Goal: Task Accomplishment & Management: Complete application form

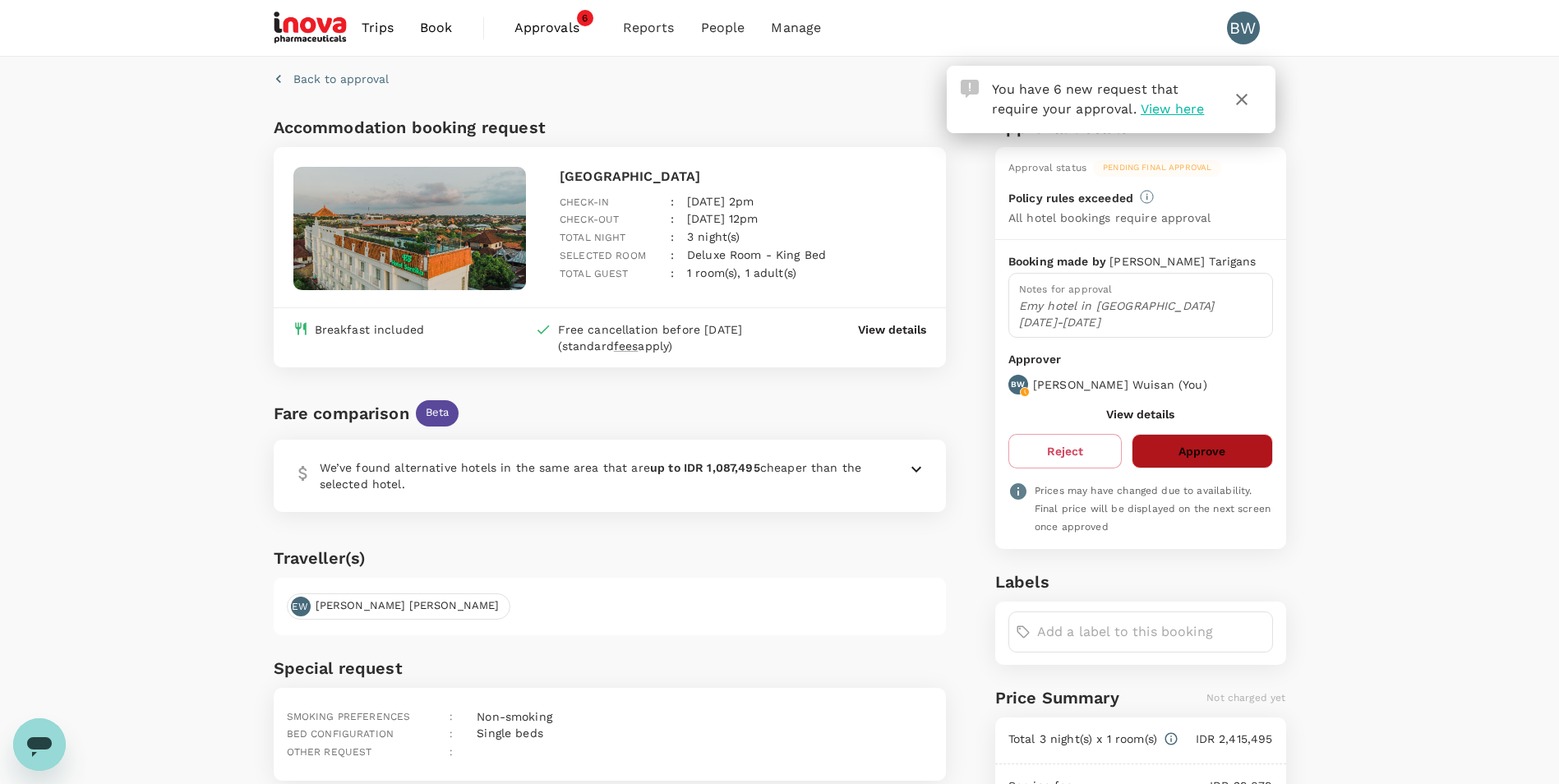
click at [1218, 434] on button "Approve" at bounding box center [1202, 452] width 140 height 35
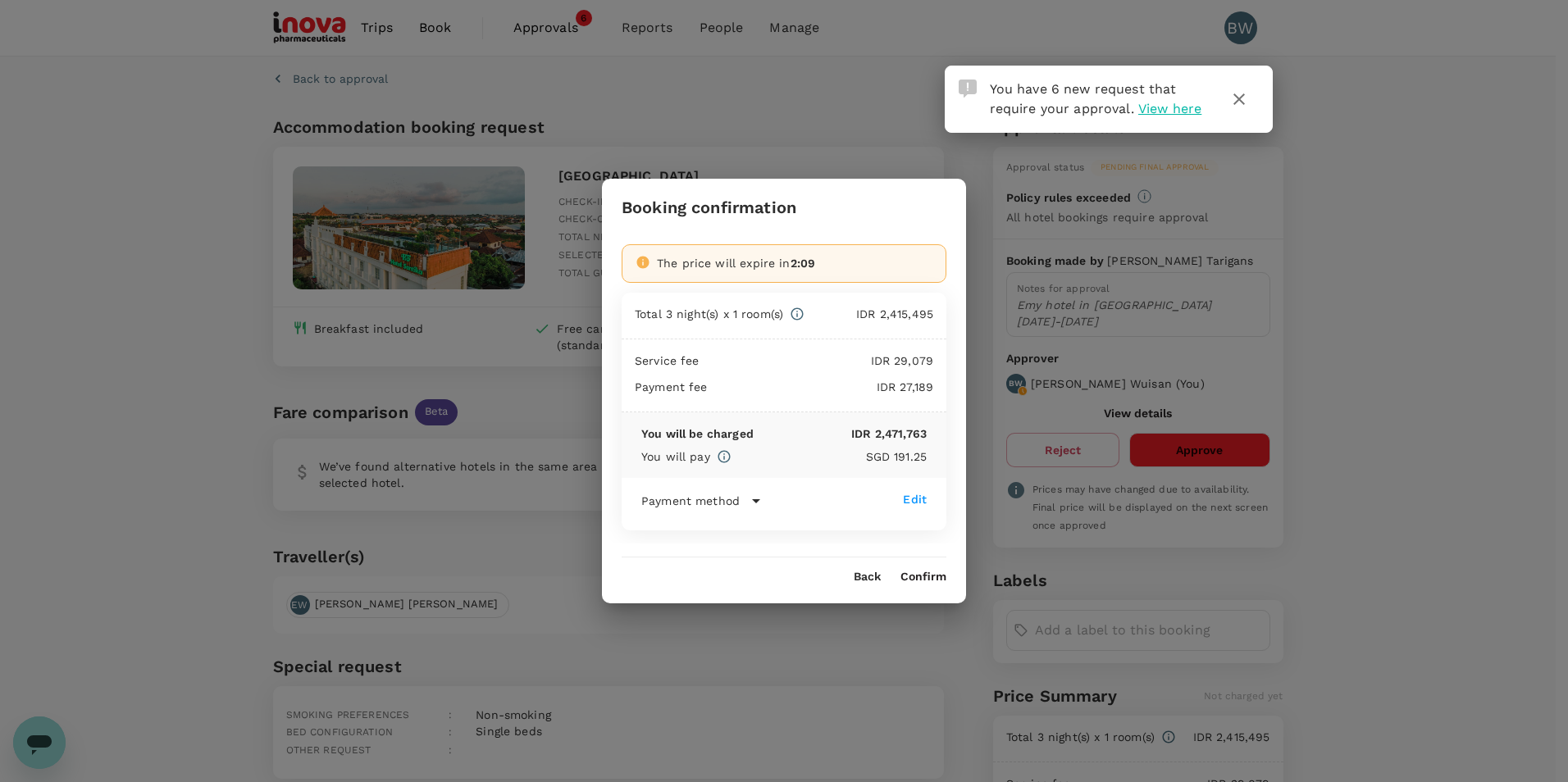
click at [927, 577] on button "Confirm" at bounding box center [923, 576] width 46 height 13
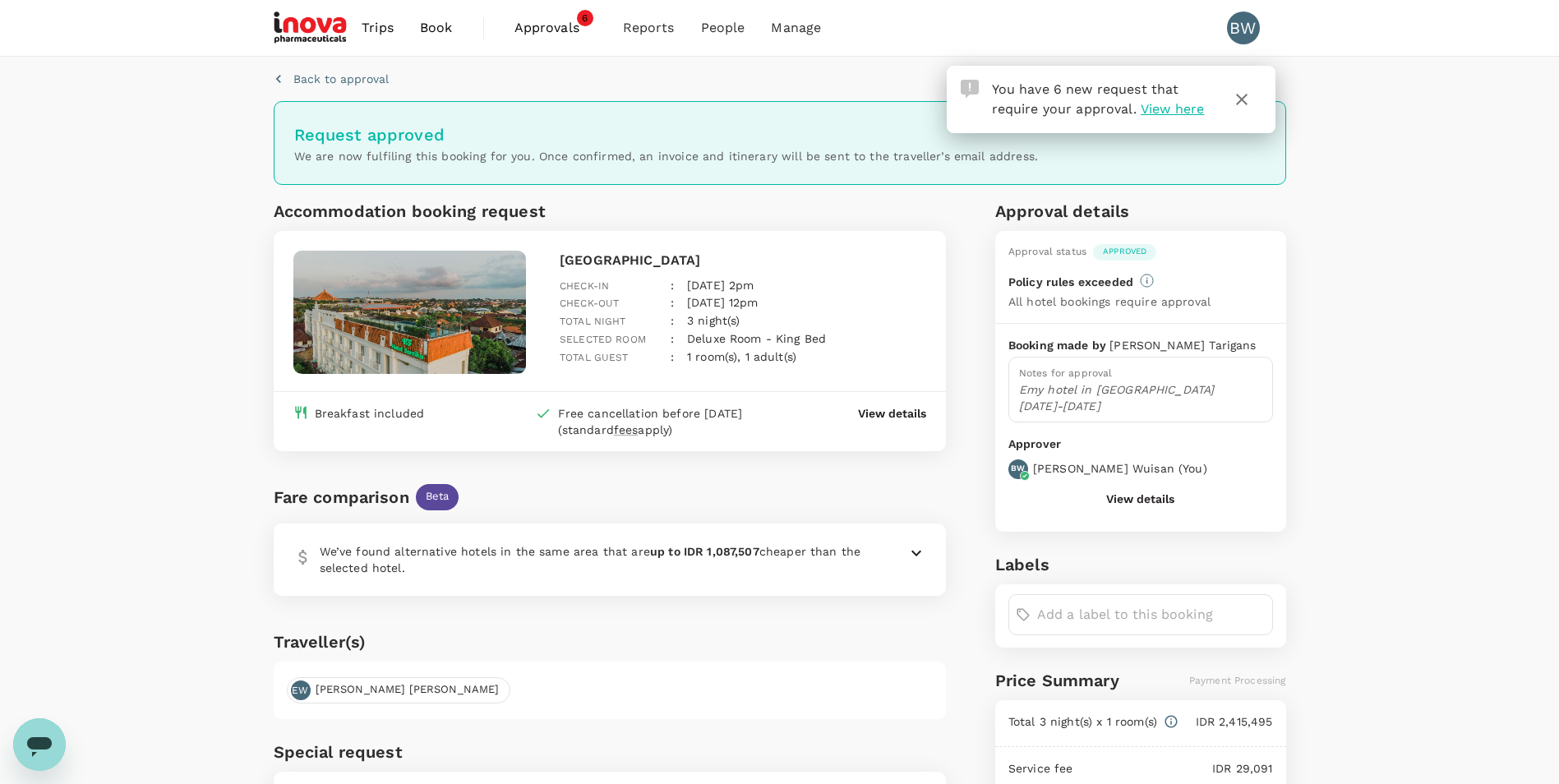
click at [1162, 114] on span "View here" at bounding box center [1172, 108] width 63 height 16
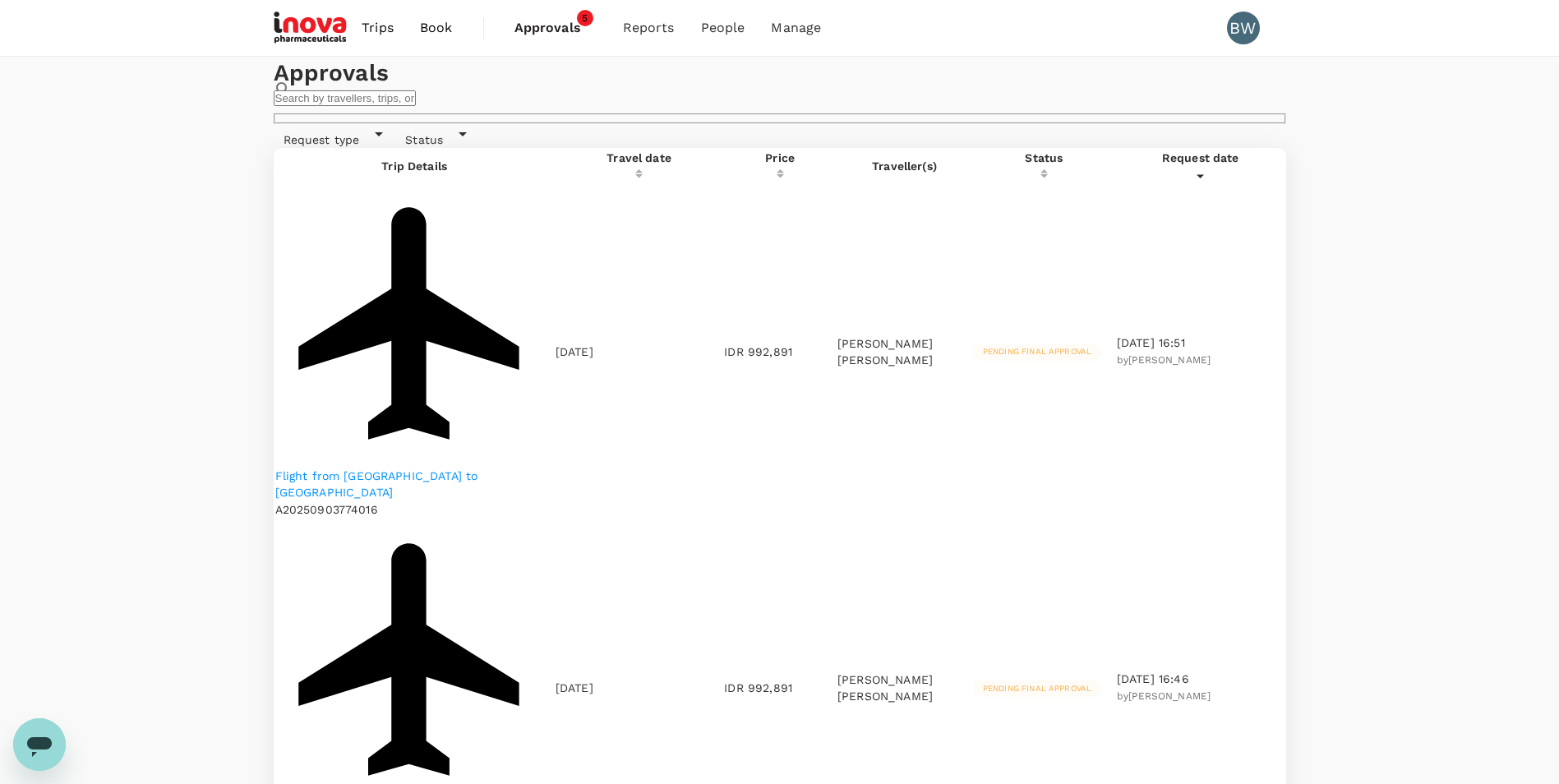
click at [433, 468] on p "Flight from [GEOGRAPHIC_DATA] to [GEOGRAPHIC_DATA]" at bounding box center [415, 485] width 278 height 33
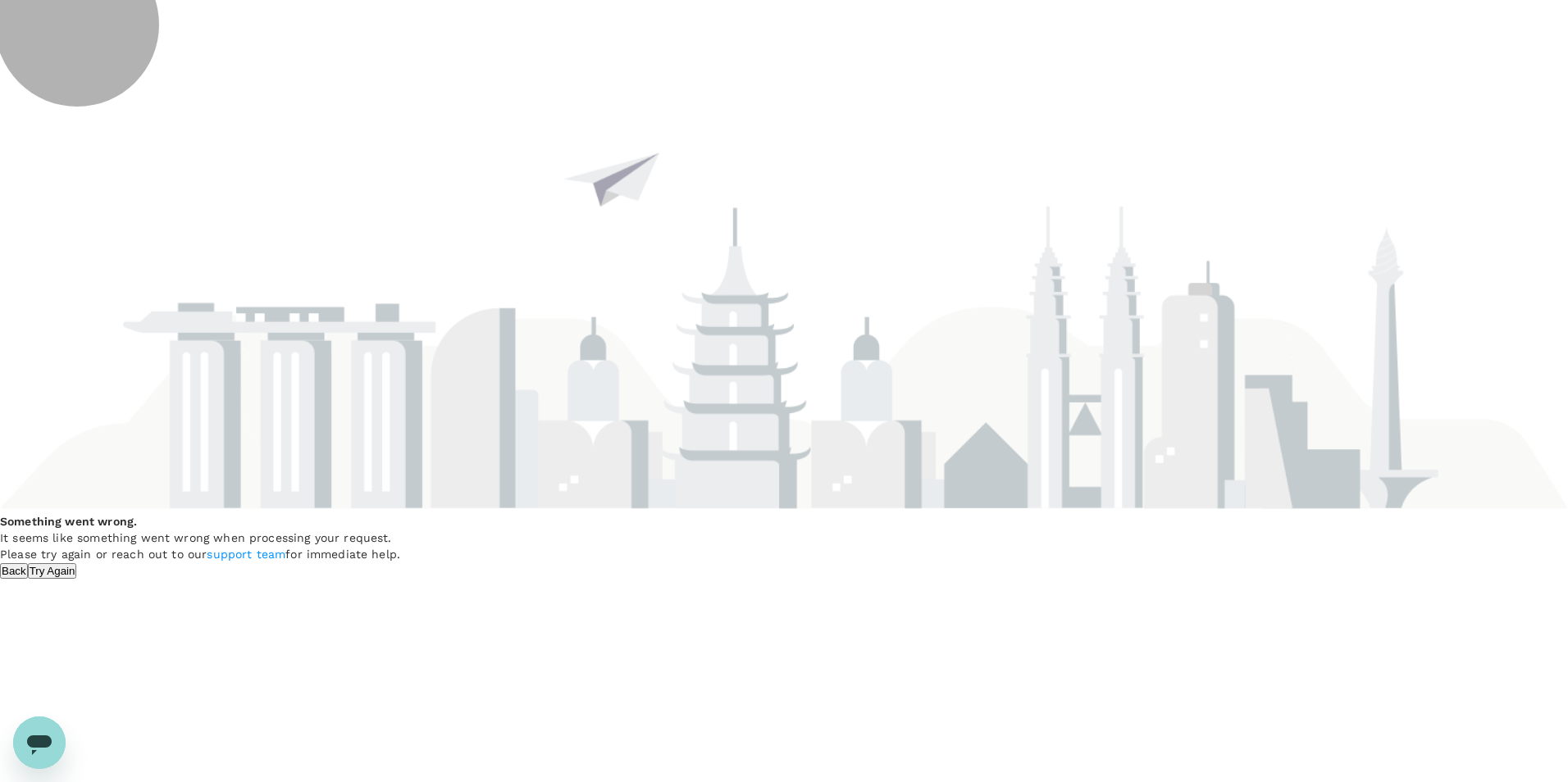
click at [77, 563] on button "Try Again" at bounding box center [53, 570] width 49 height 16
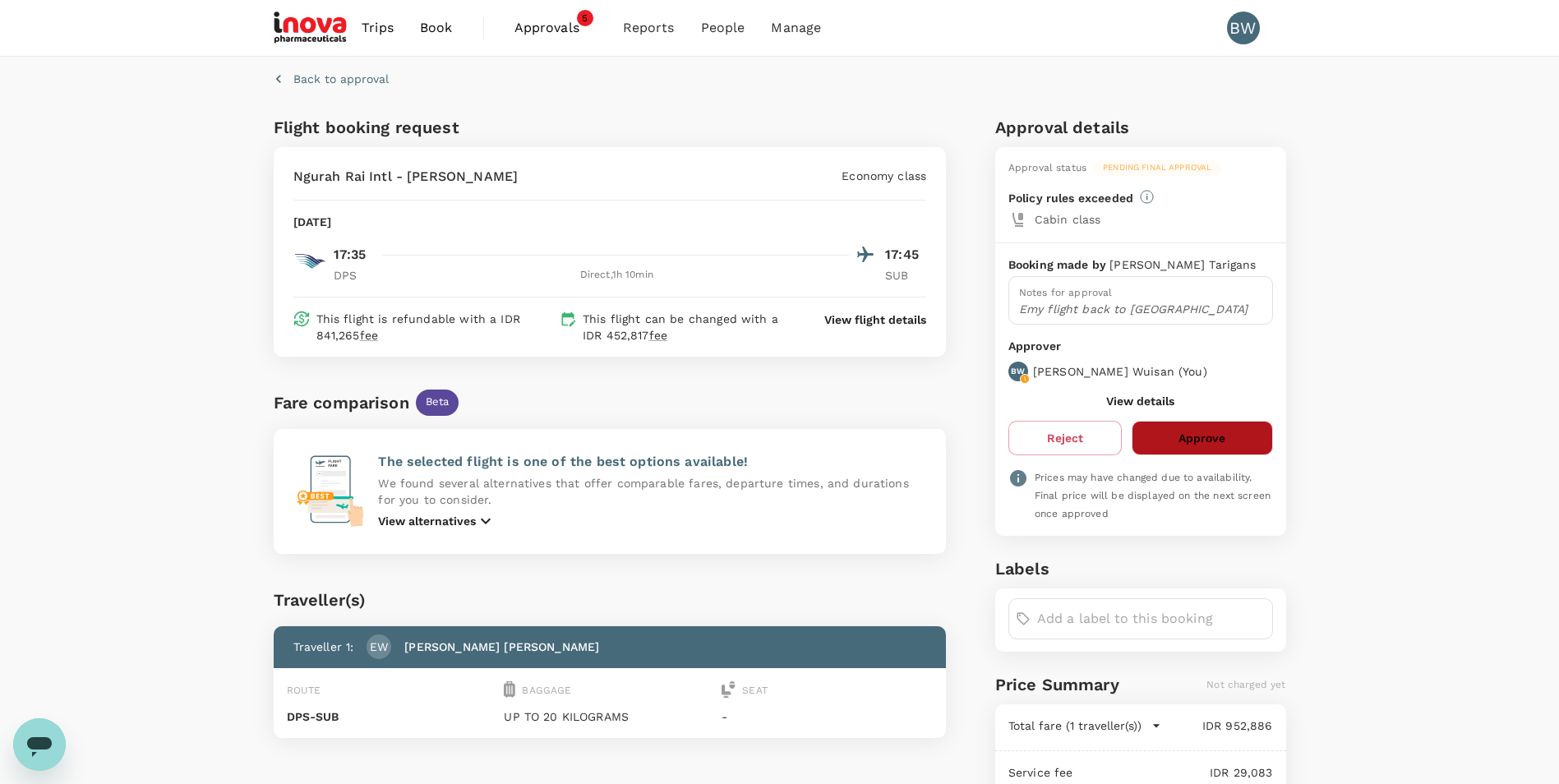
click at [1229, 435] on button "Approve" at bounding box center [1202, 438] width 140 height 35
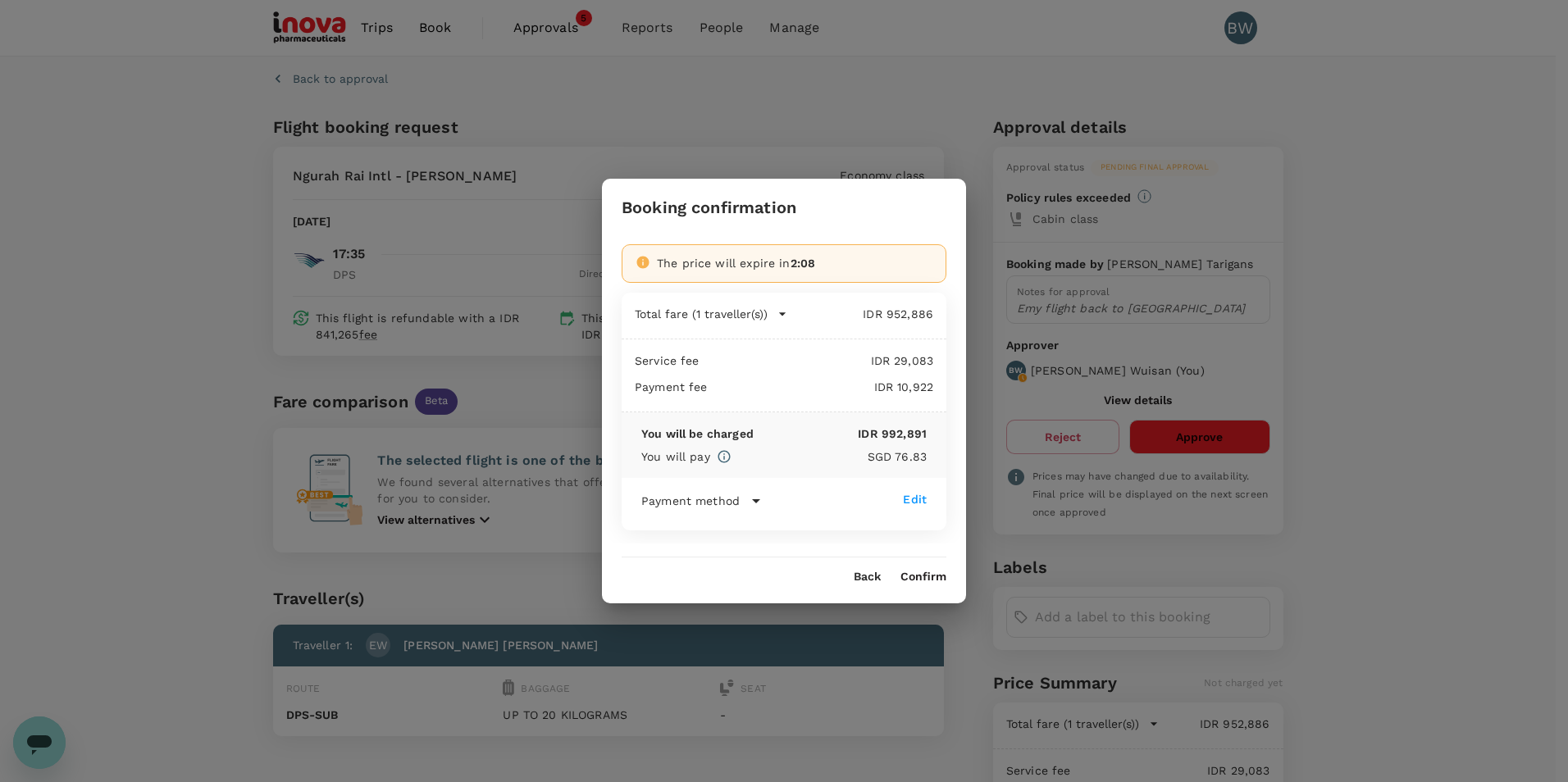
click at [914, 577] on button "Confirm" at bounding box center [923, 576] width 46 height 13
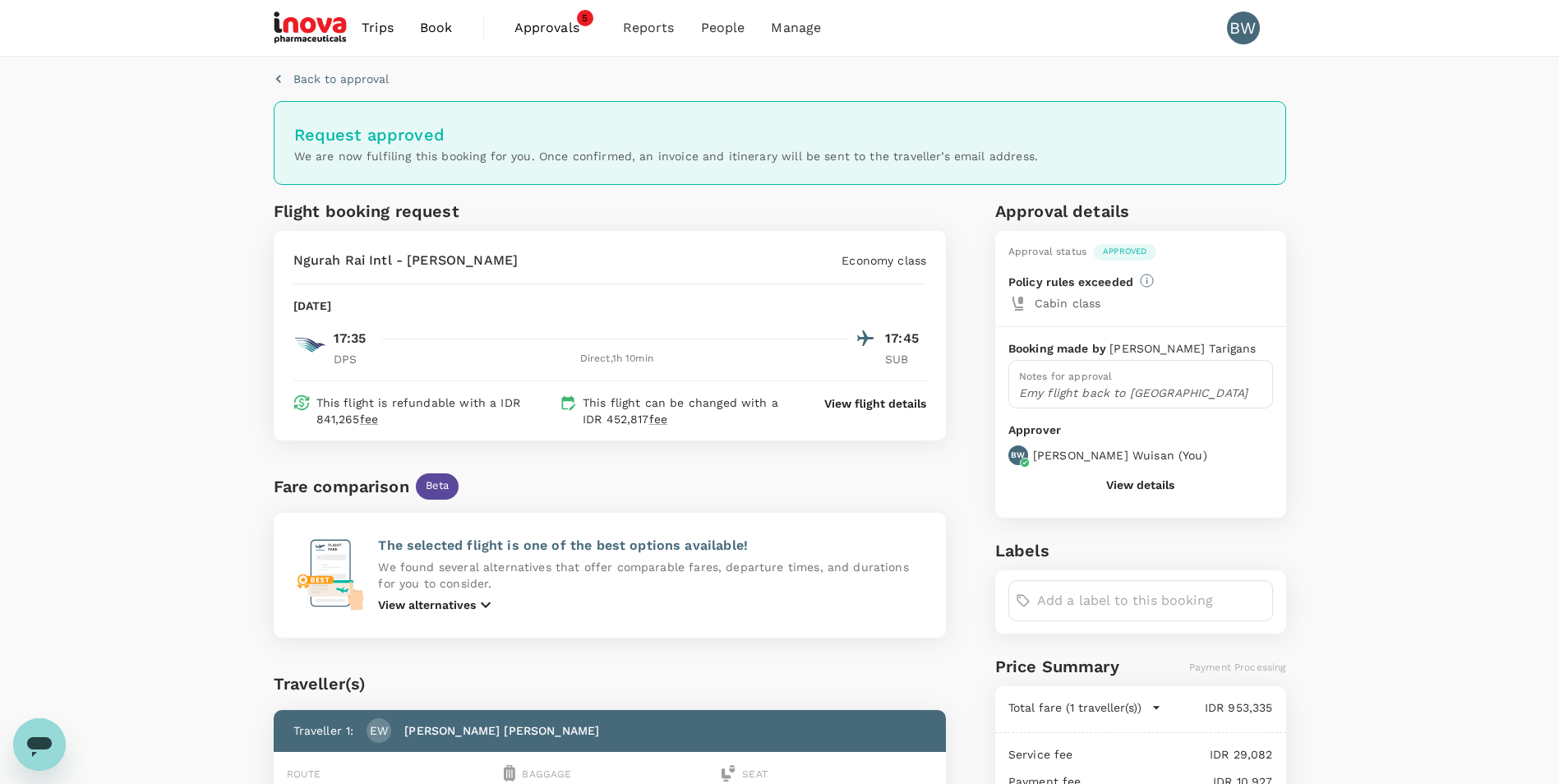
click at [556, 28] on span "Approvals" at bounding box center [556, 28] width 82 height 20
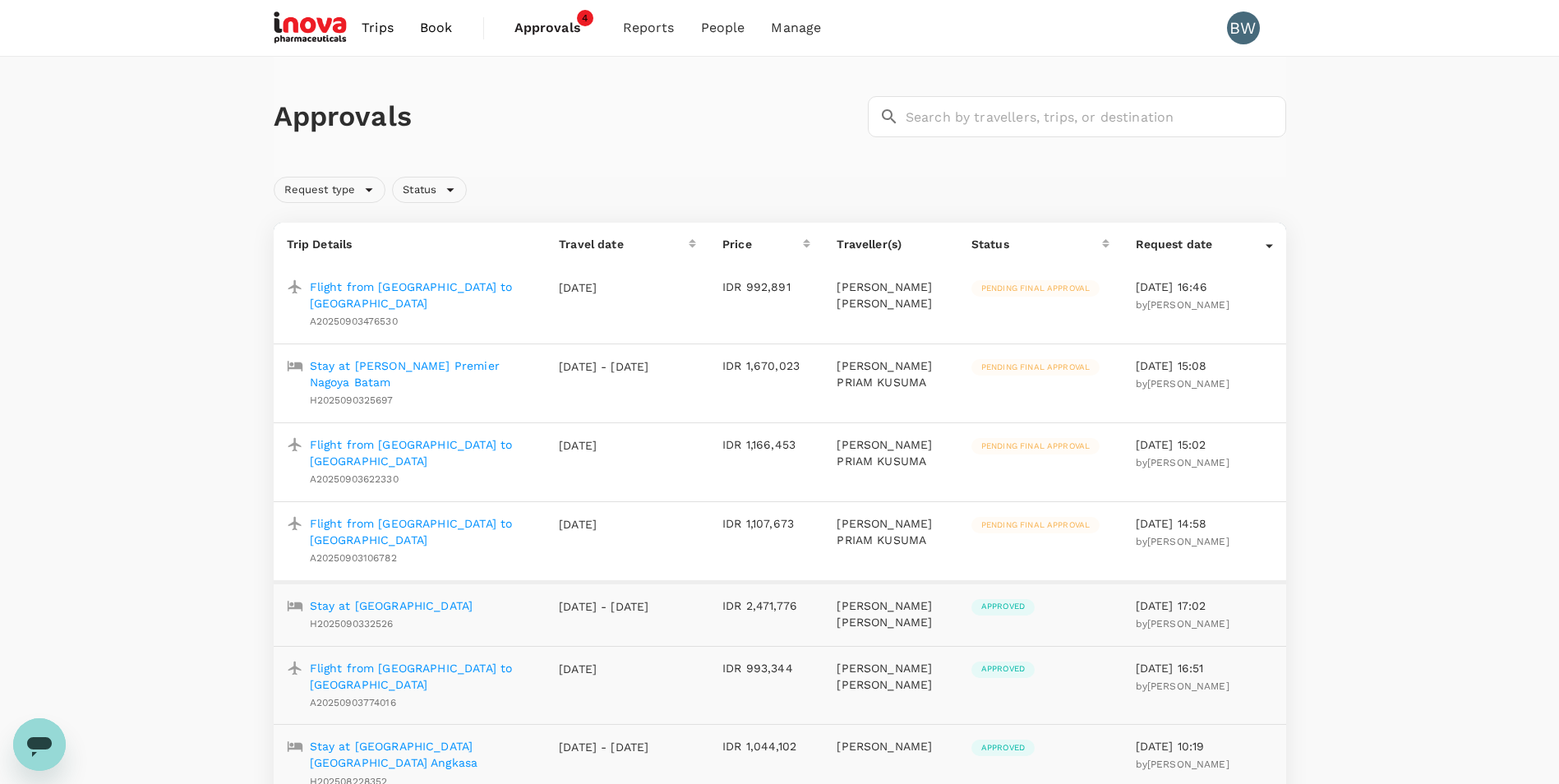
click at [414, 287] on p "Flight from [GEOGRAPHIC_DATA] to [GEOGRAPHIC_DATA]" at bounding box center [421, 295] width 223 height 33
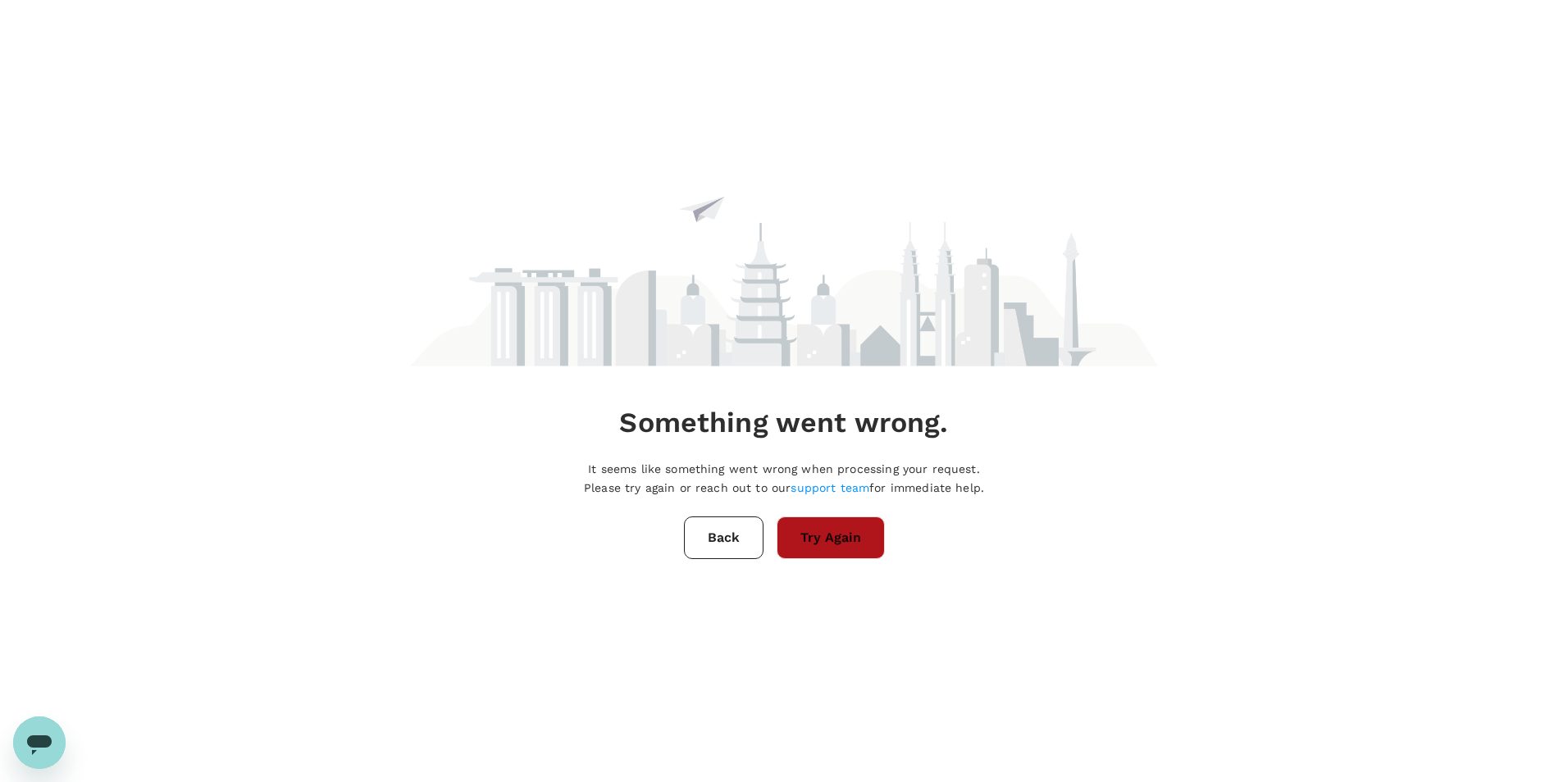
click at [816, 534] on button "Try Again" at bounding box center [831, 537] width 108 height 43
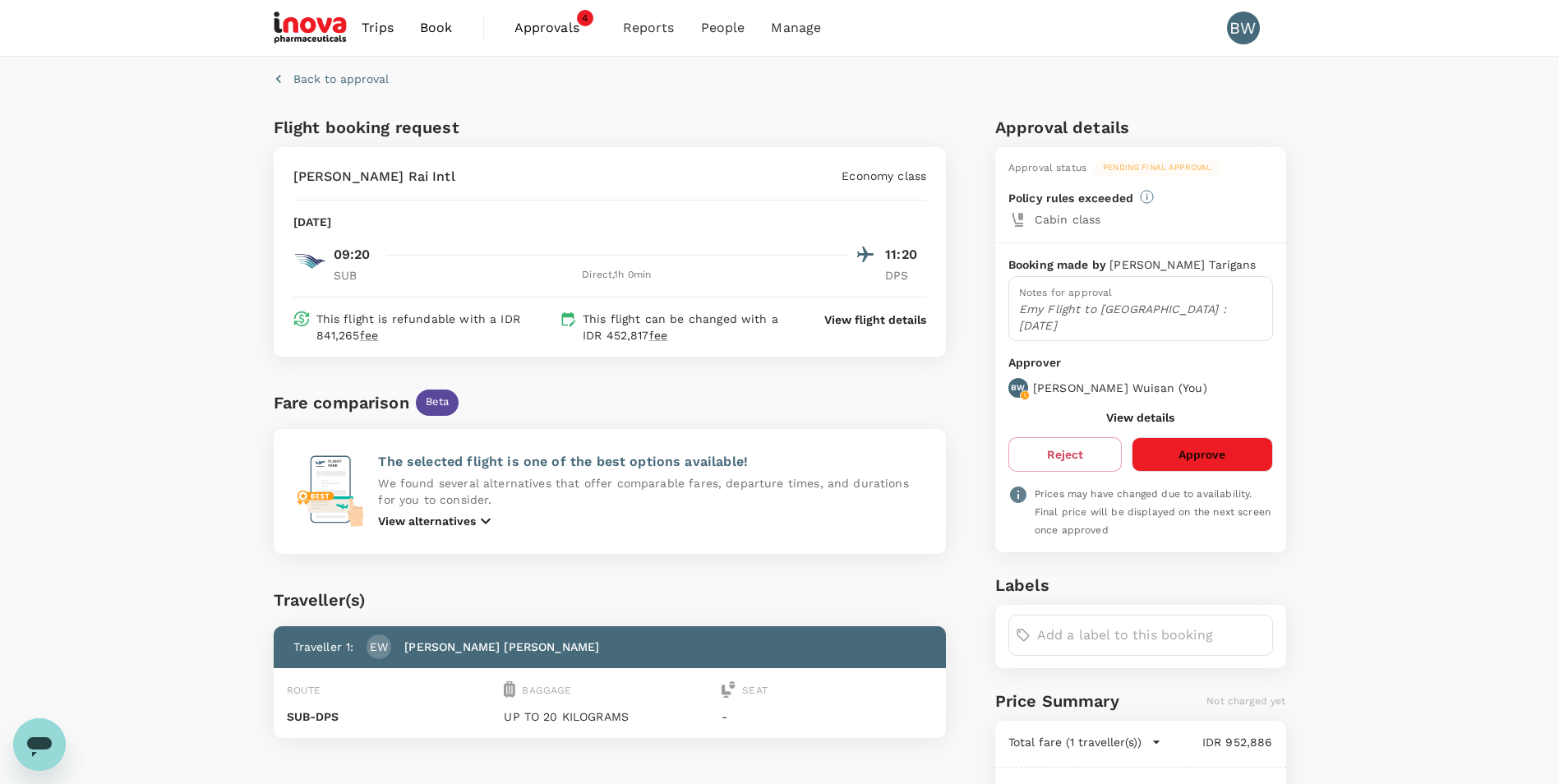
click at [1190, 438] on button "Approve" at bounding box center [1202, 454] width 140 height 35
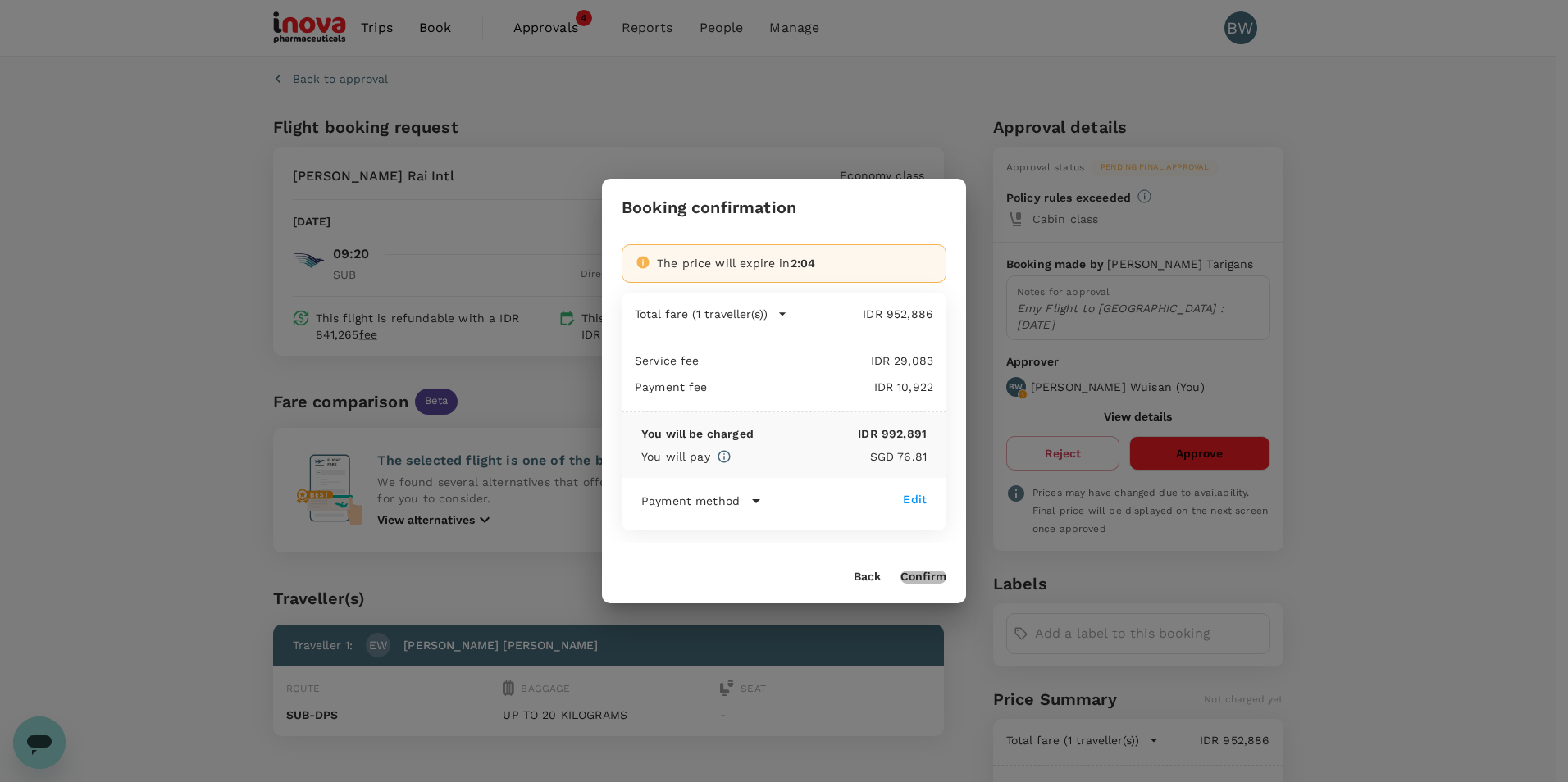
click at [928, 578] on button "Confirm" at bounding box center [923, 576] width 46 height 13
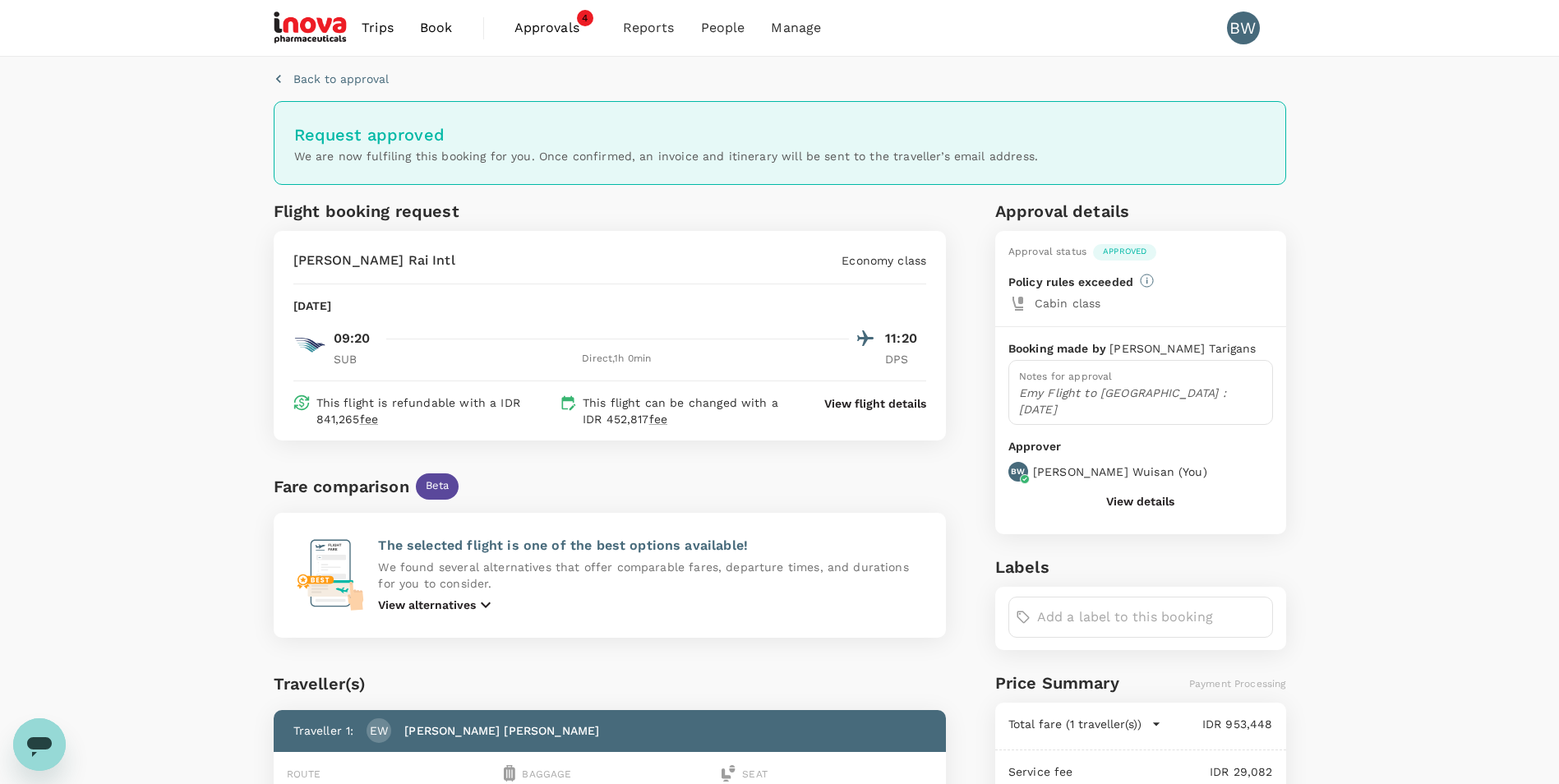
click at [538, 35] on span "Approvals" at bounding box center [556, 28] width 82 height 20
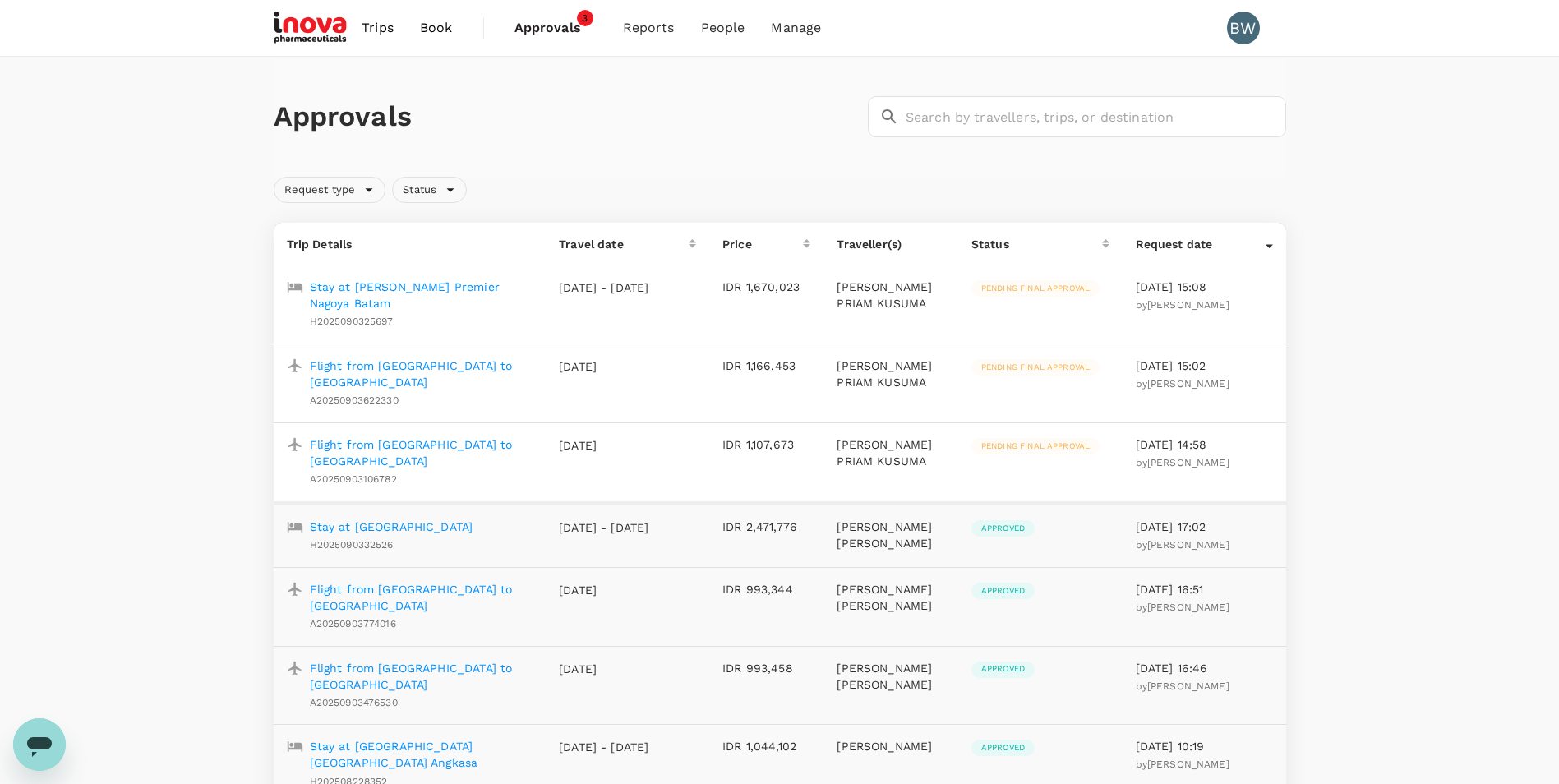
click at [501, 287] on p "Stay at [PERSON_NAME] Premier Nagoya Batam" at bounding box center [421, 295] width 223 height 33
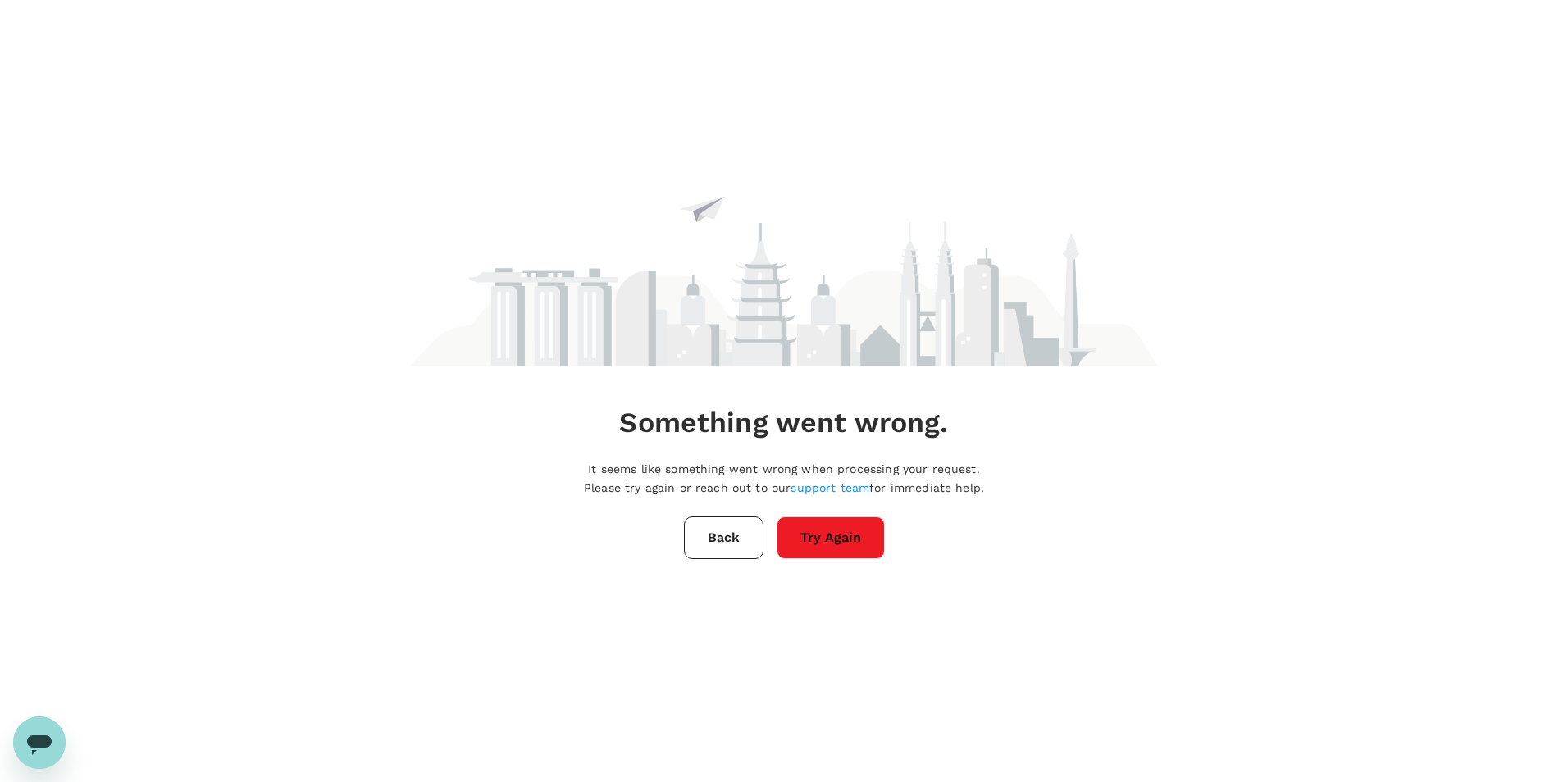
click at [850, 539] on button "Try Again" at bounding box center [831, 537] width 108 height 43
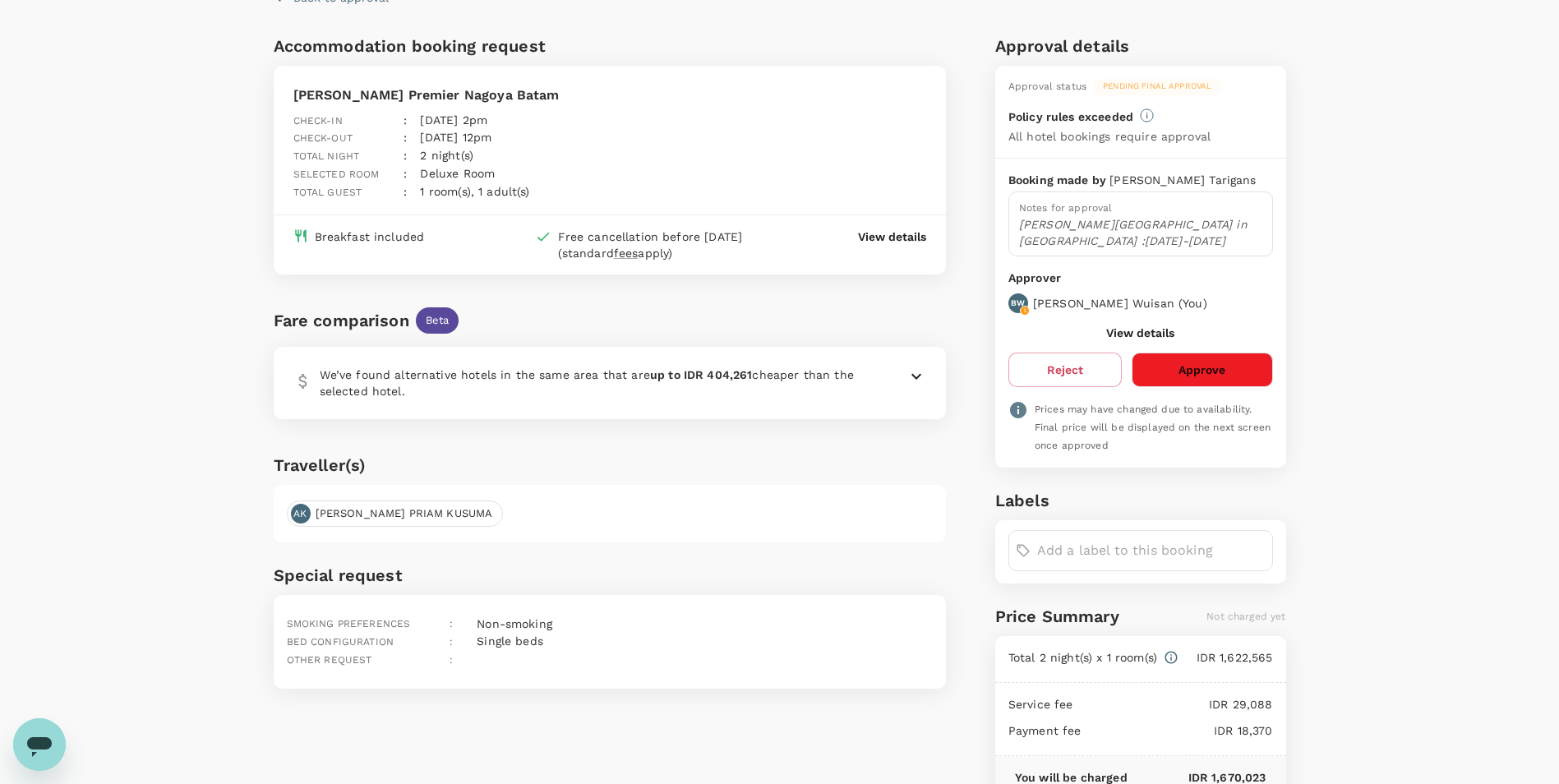
scroll to position [82, 0]
click at [1237, 352] on button "Approve" at bounding box center [1202, 369] width 140 height 35
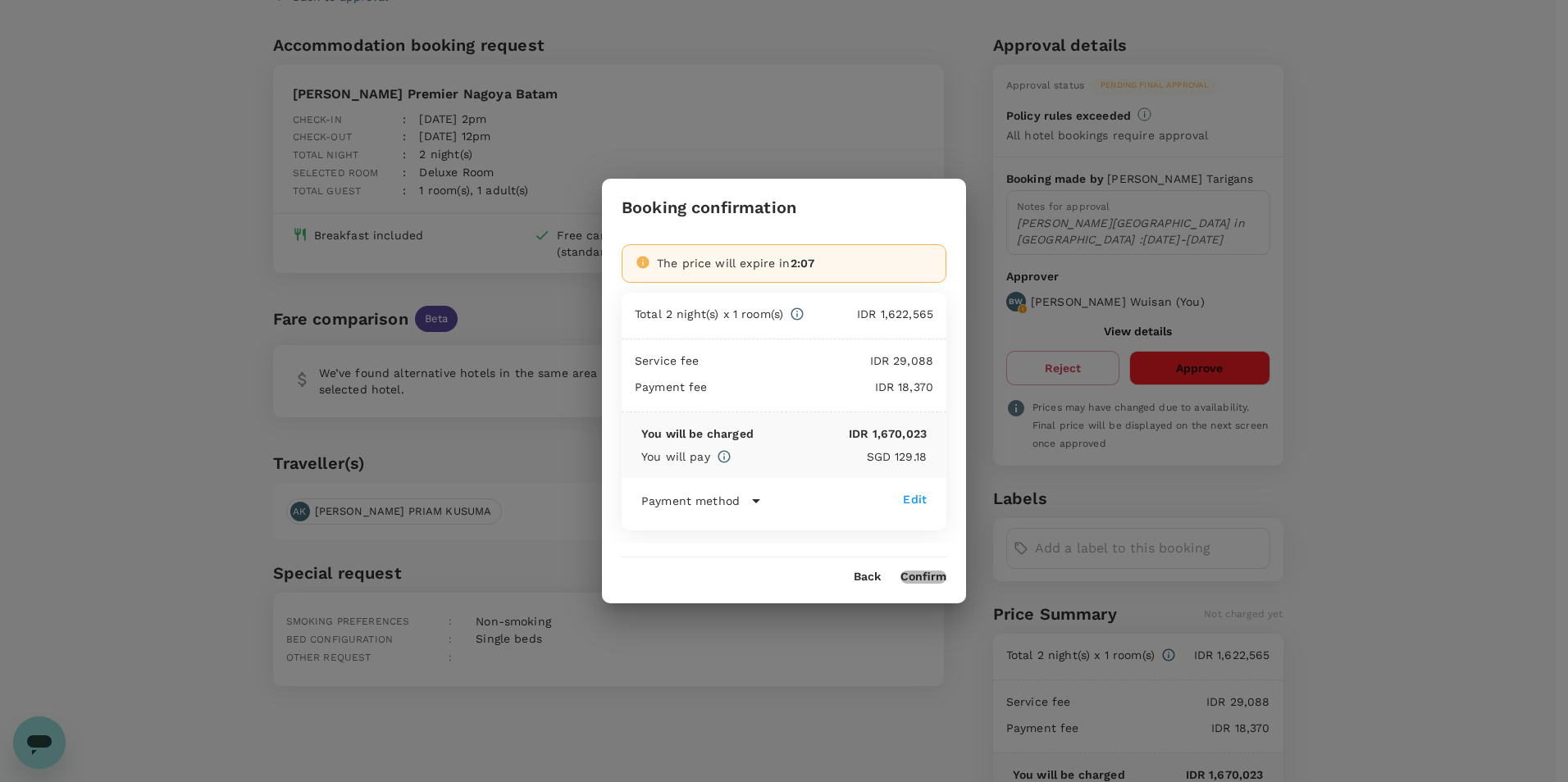
click at [928, 574] on button "Confirm" at bounding box center [923, 576] width 46 height 13
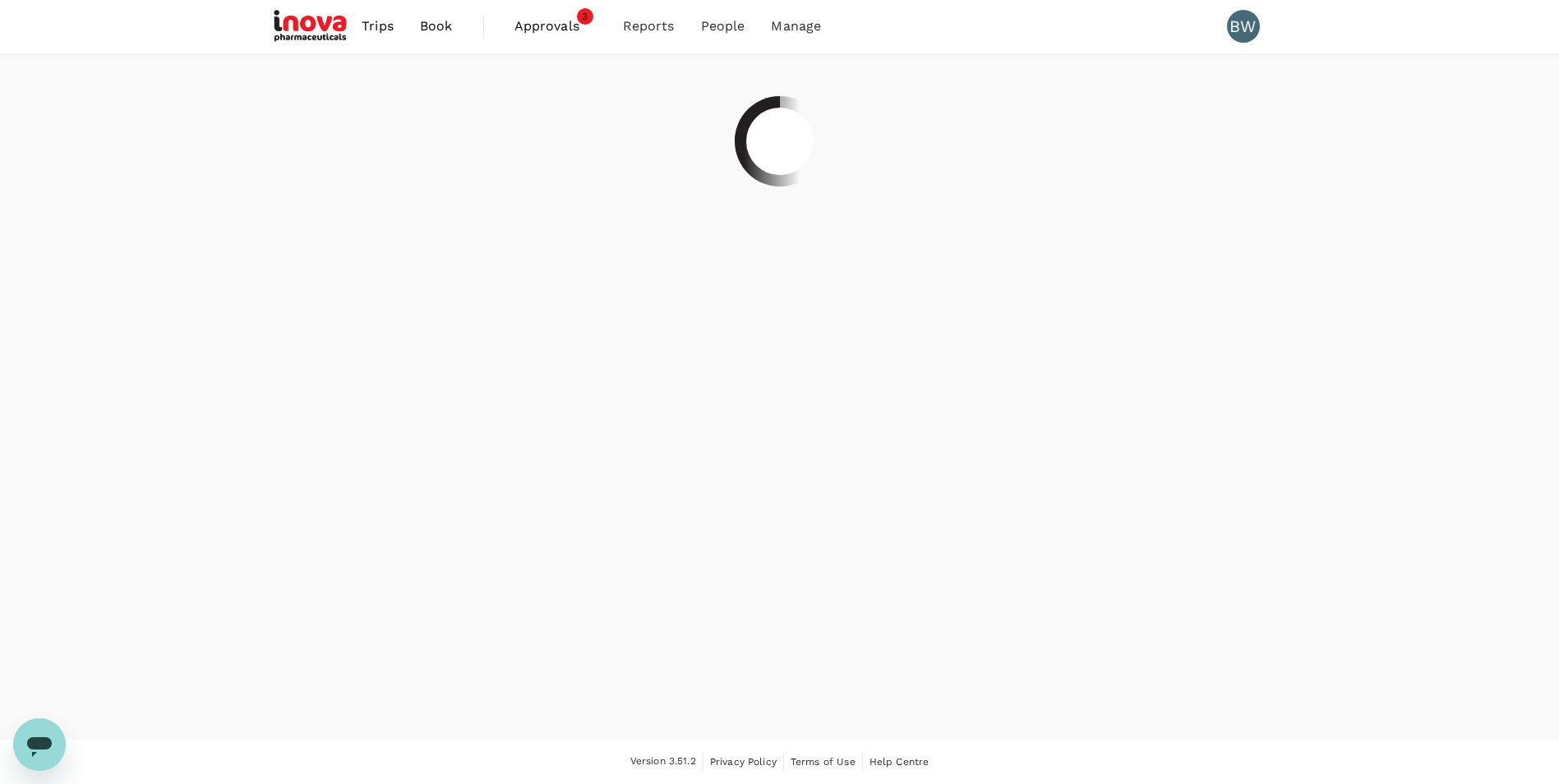
scroll to position [2, 0]
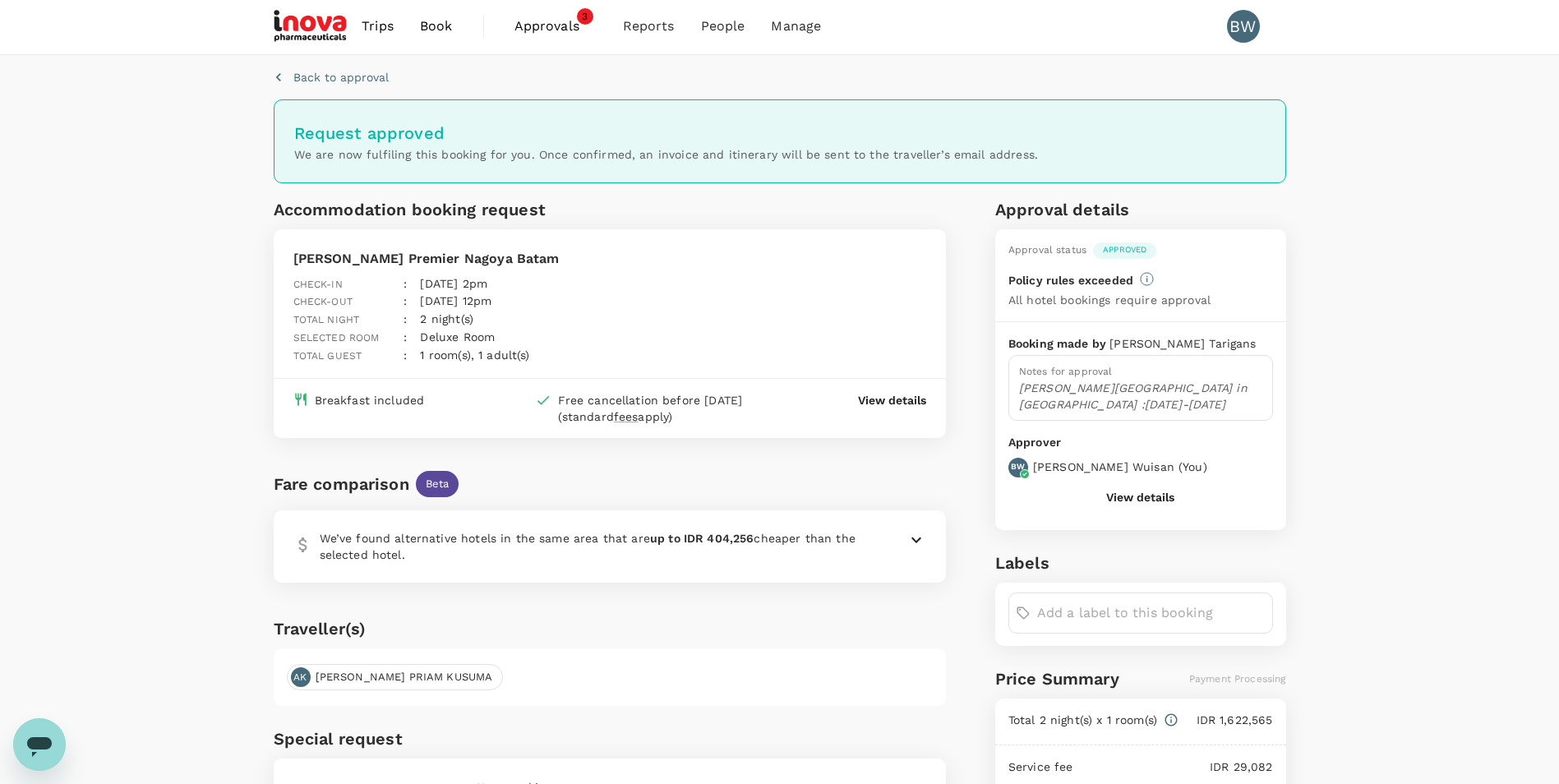
click at [560, 28] on span "Approvals" at bounding box center [556, 27] width 82 height 20
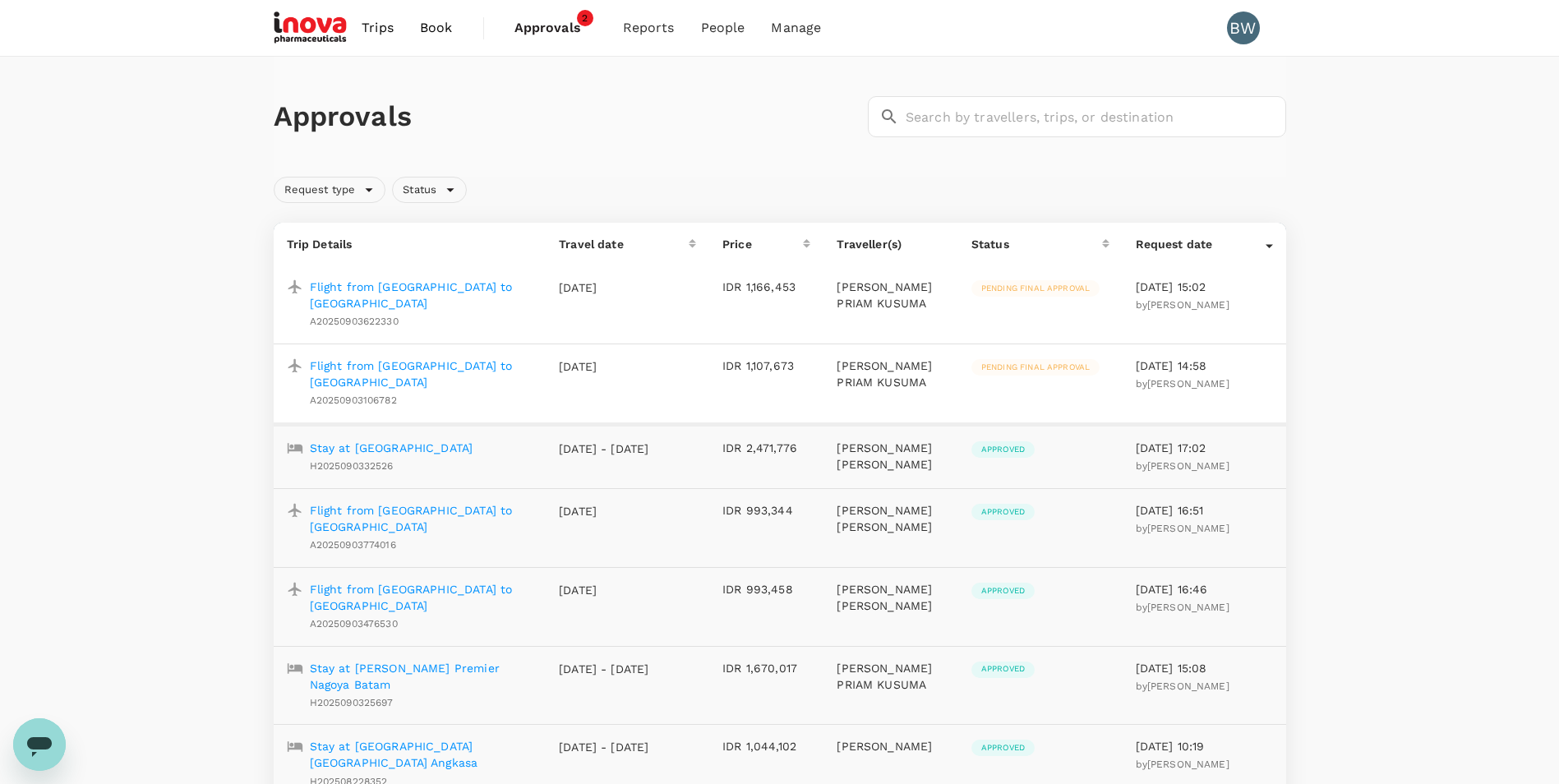
click at [451, 285] on p "Flight from [GEOGRAPHIC_DATA] to [GEOGRAPHIC_DATA]" at bounding box center [421, 295] width 223 height 33
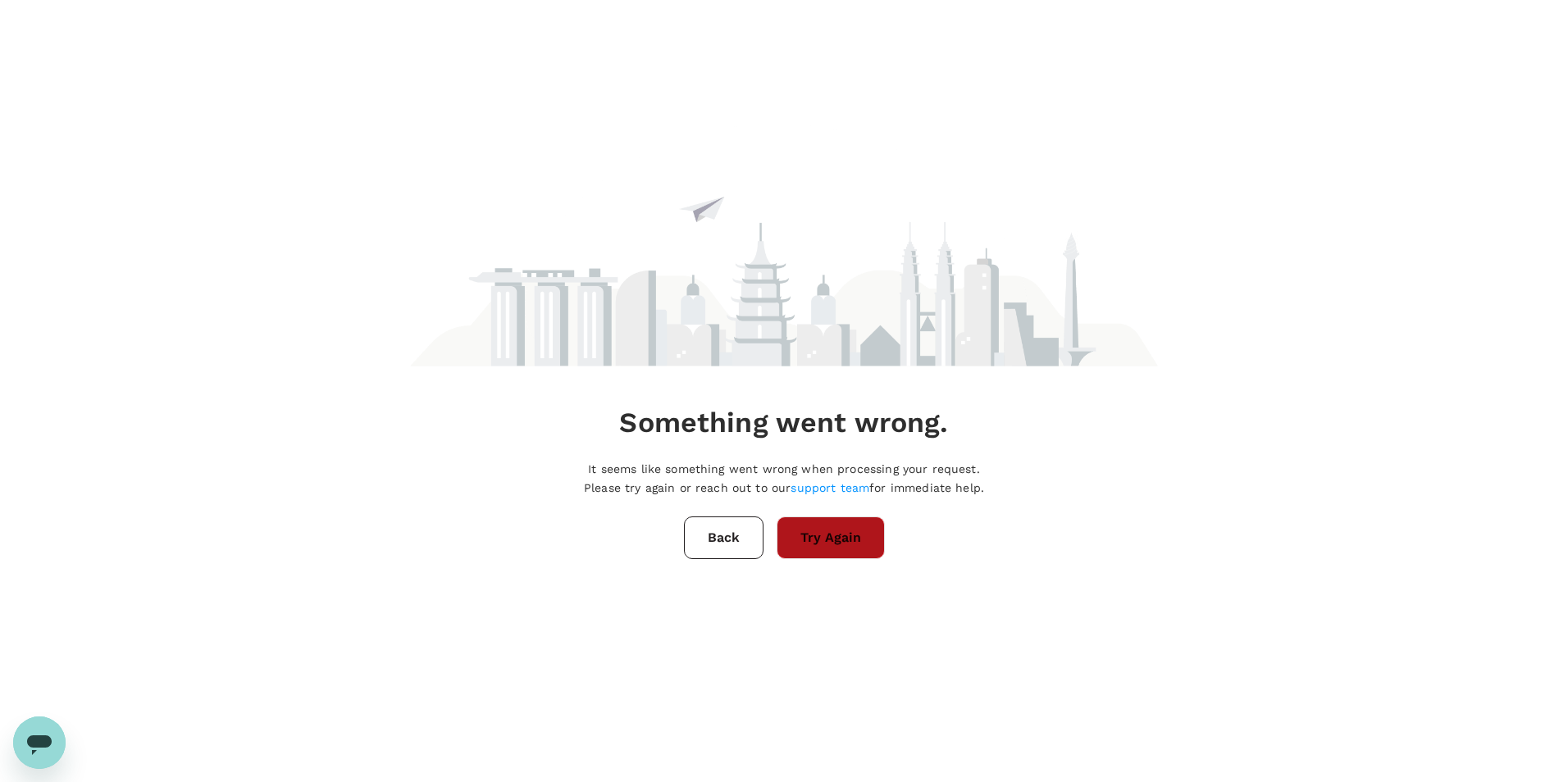
click at [834, 552] on button "Try Again" at bounding box center [831, 537] width 108 height 43
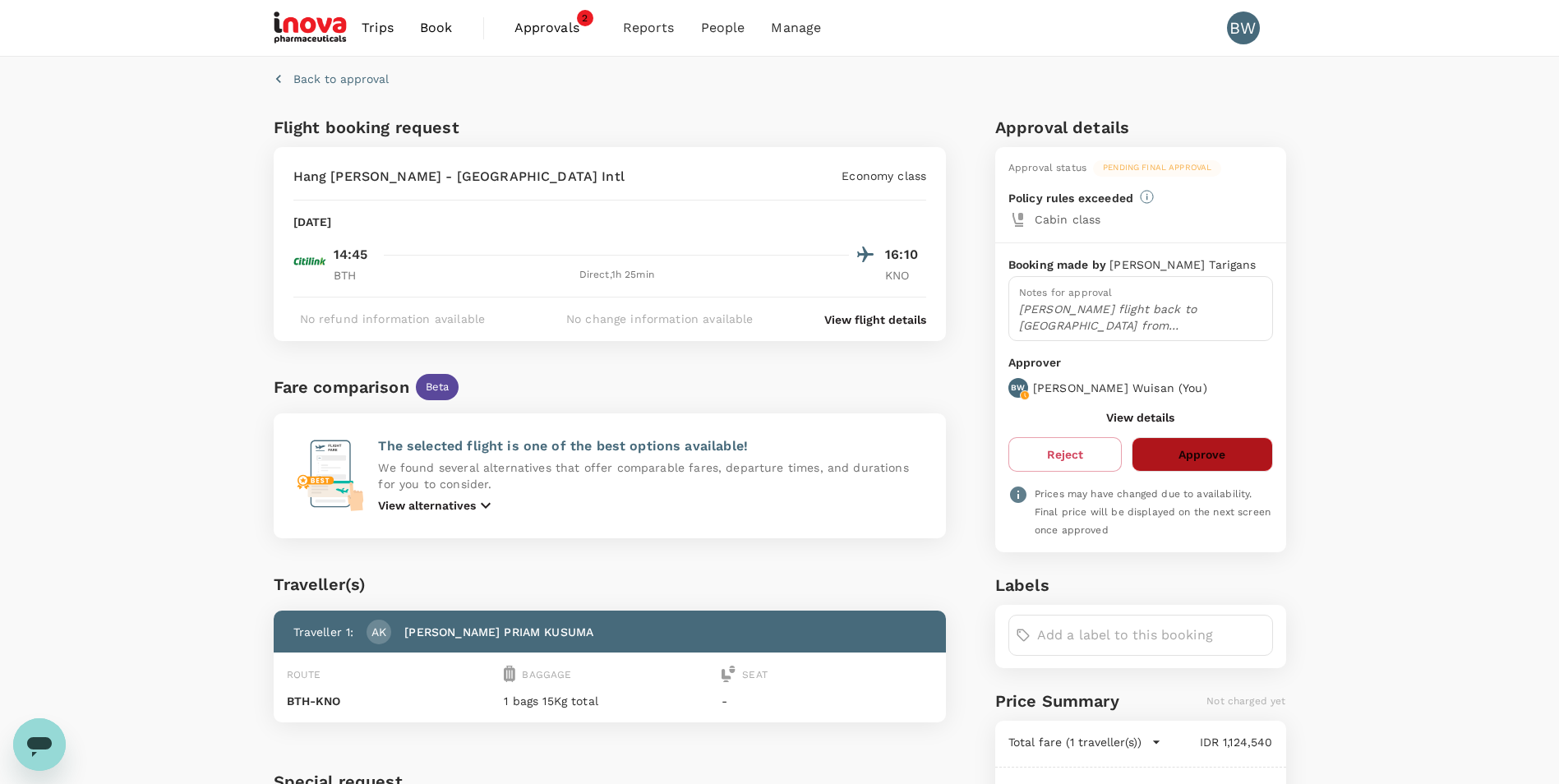
click at [1233, 440] on button "Approve" at bounding box center [1202, 454] width 140 height 35
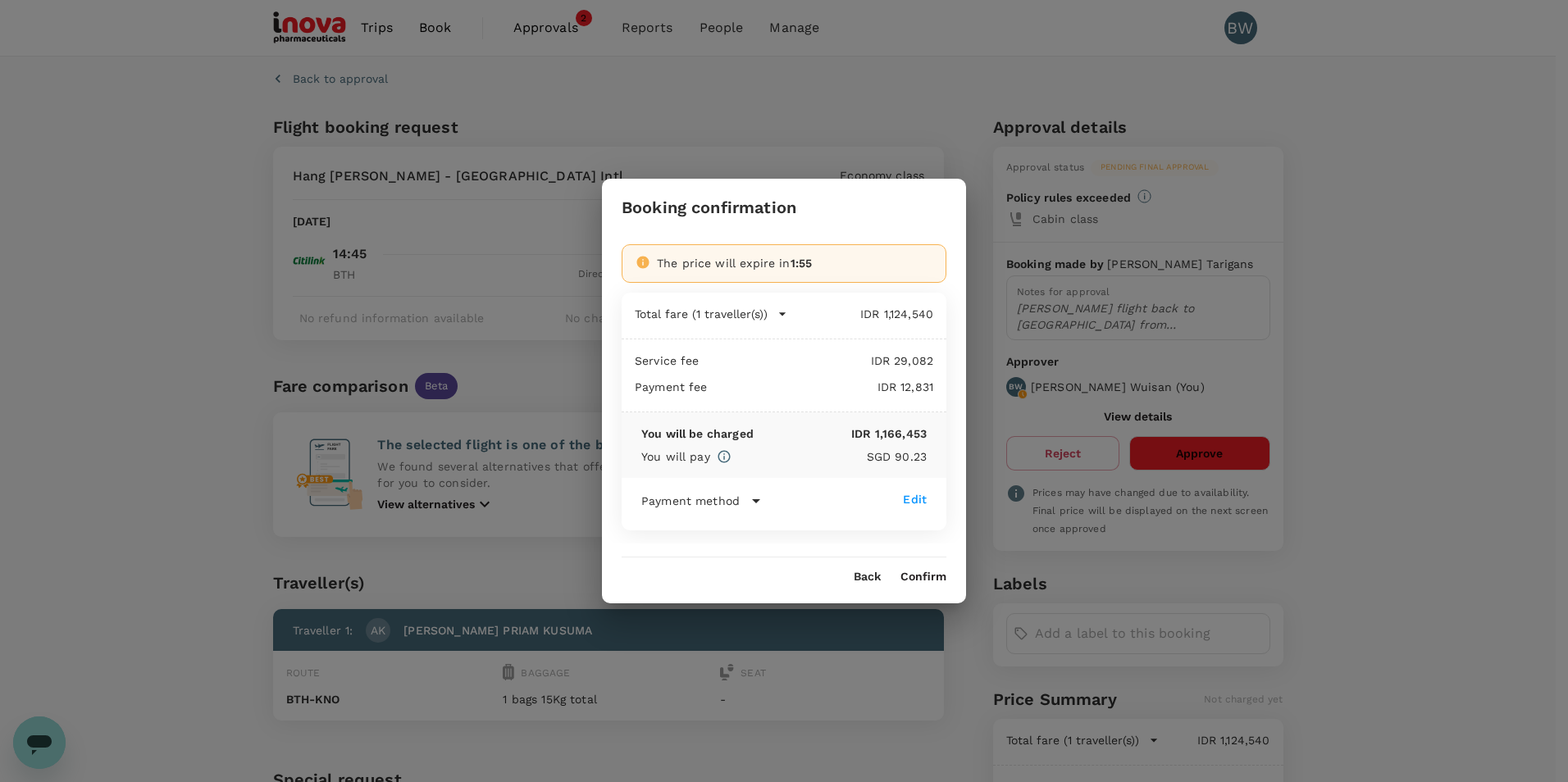
click at [930, 582] on button "Confirm" at bounding box center [923, 576] width 46 height 13
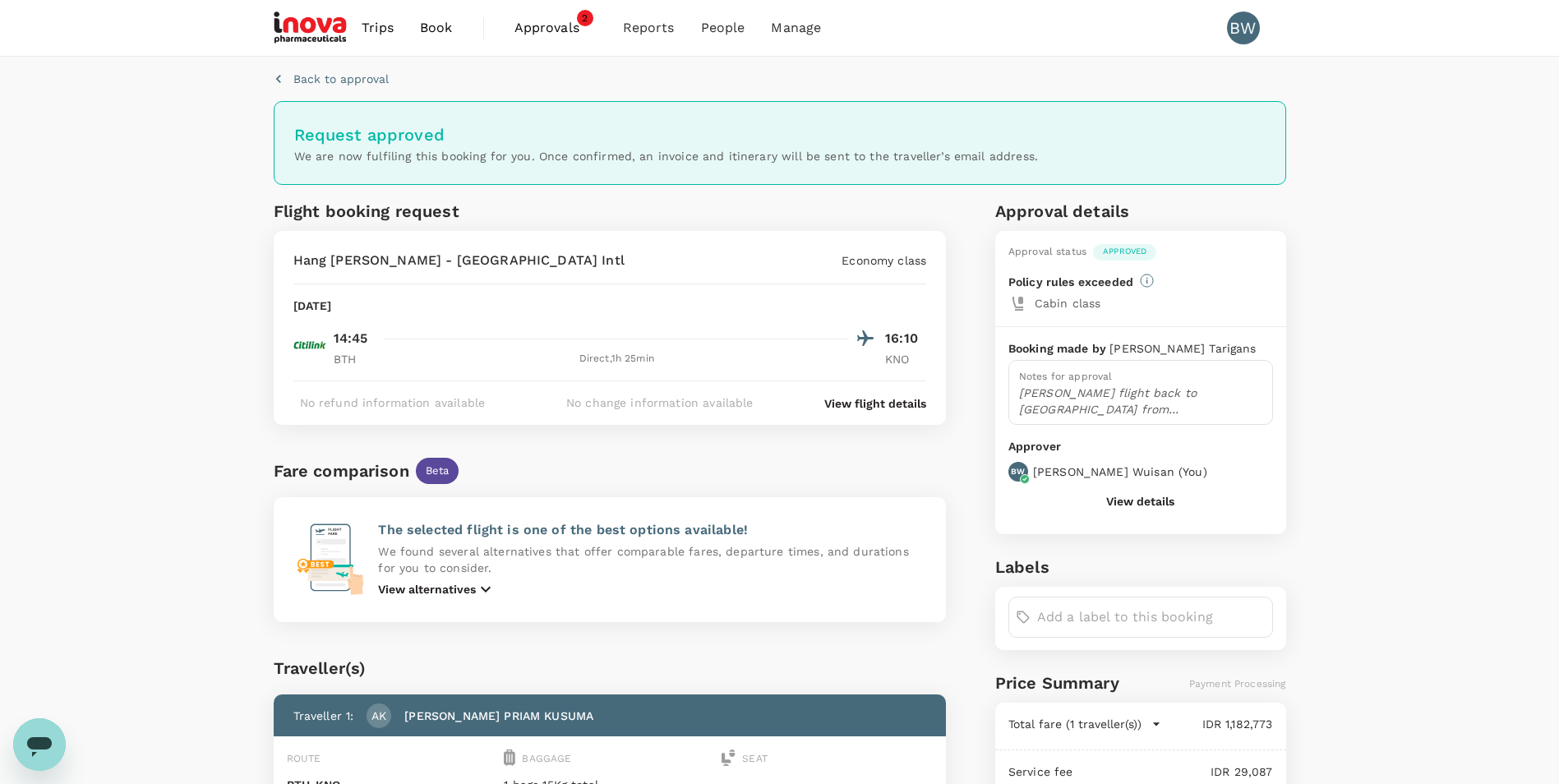
click at [567, 28] on span "Approvals" at bounding box center [556, 28] width 82 height 20
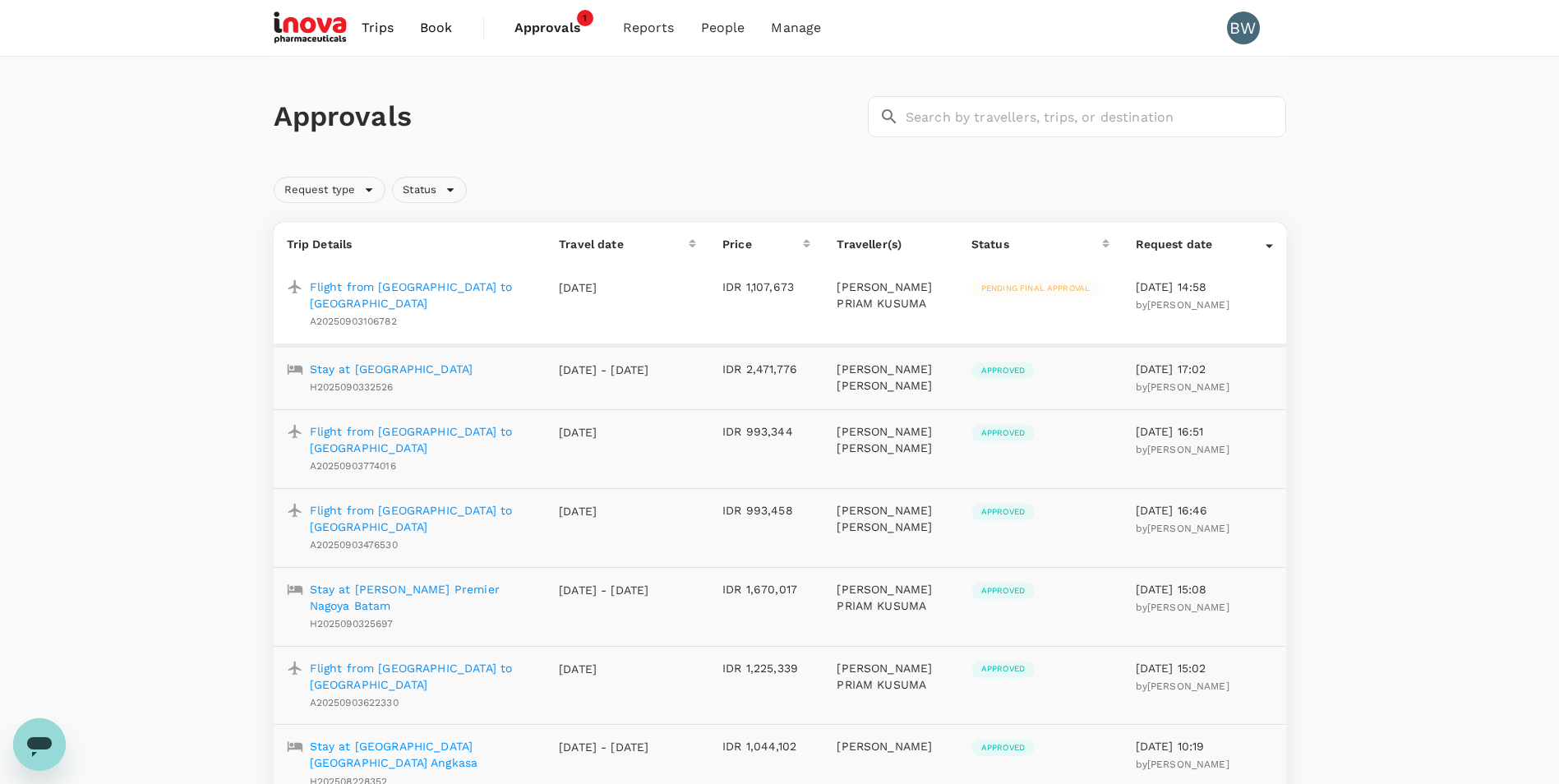
click at [441, 285] on p "Flight from [GEOGRAPHIC_DATA] to [GEOGRAPHIC_DATA]" at bounding box center [421, 295] width 223 height 33
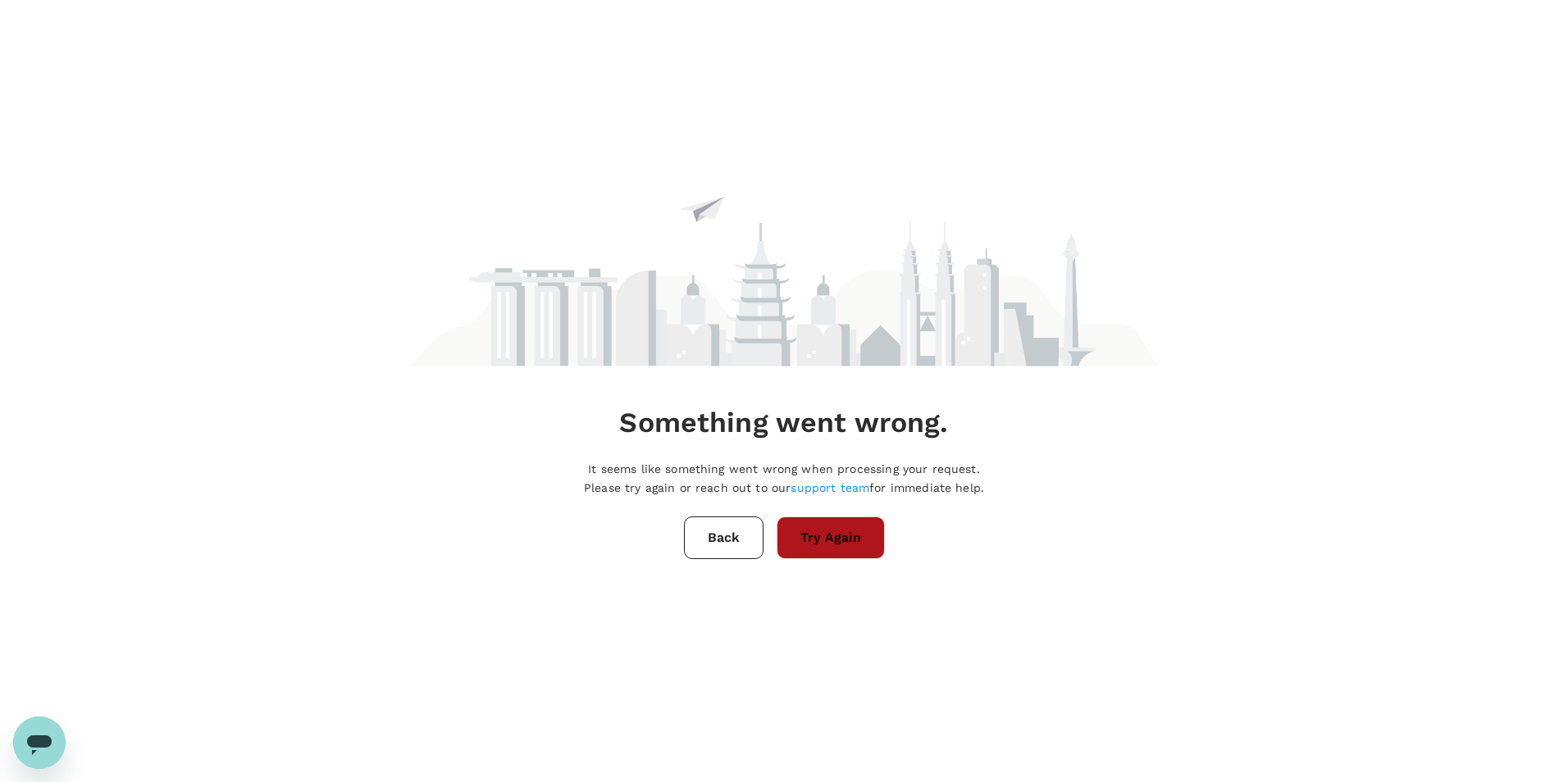
click at [847, 534] on button "Try Again" at bounding box center [831, 537] width 108 height 43
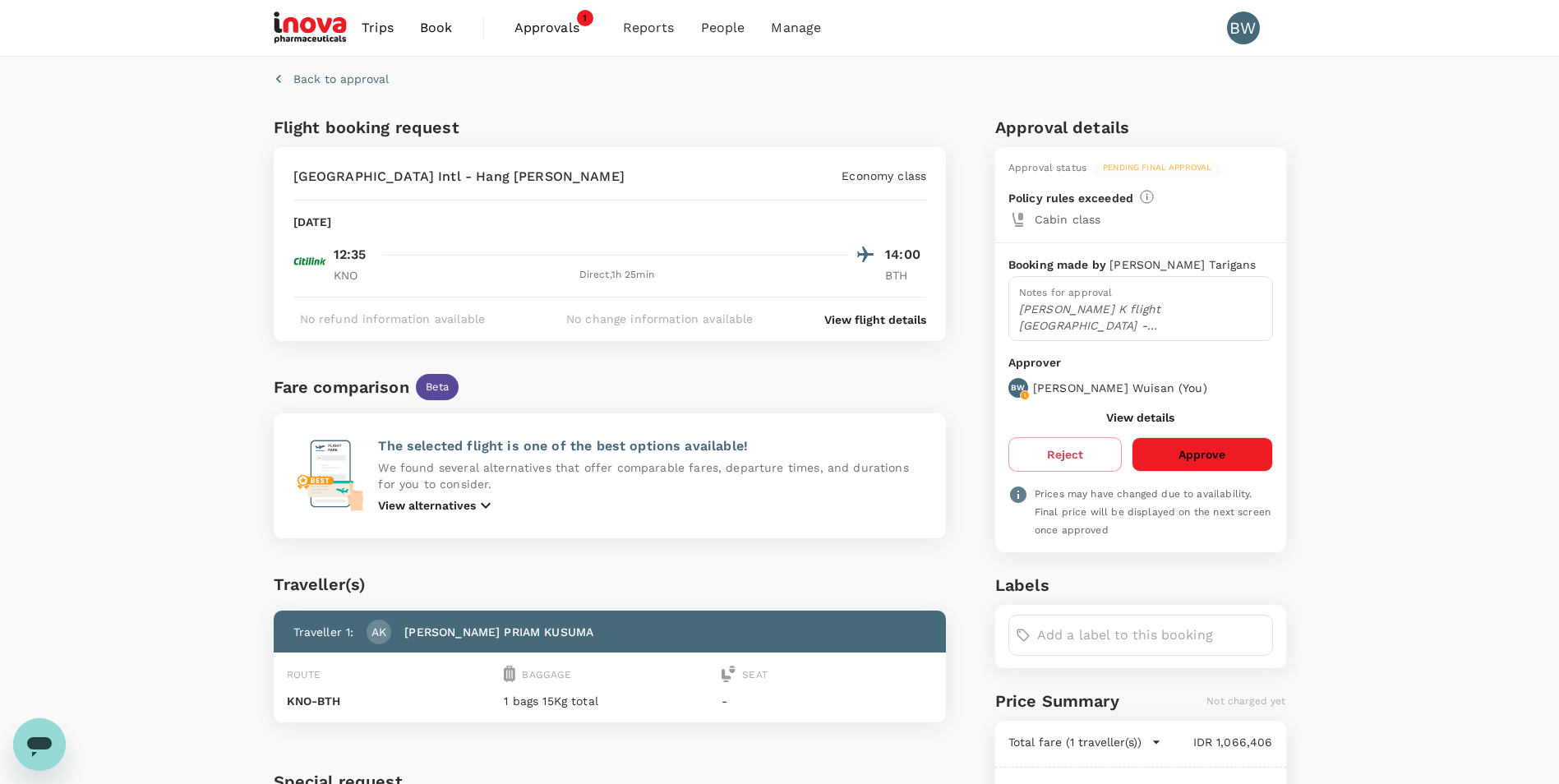
click at [1218, 441] on button "Approve" at bounding box center [1202, 454] width 140 height 35
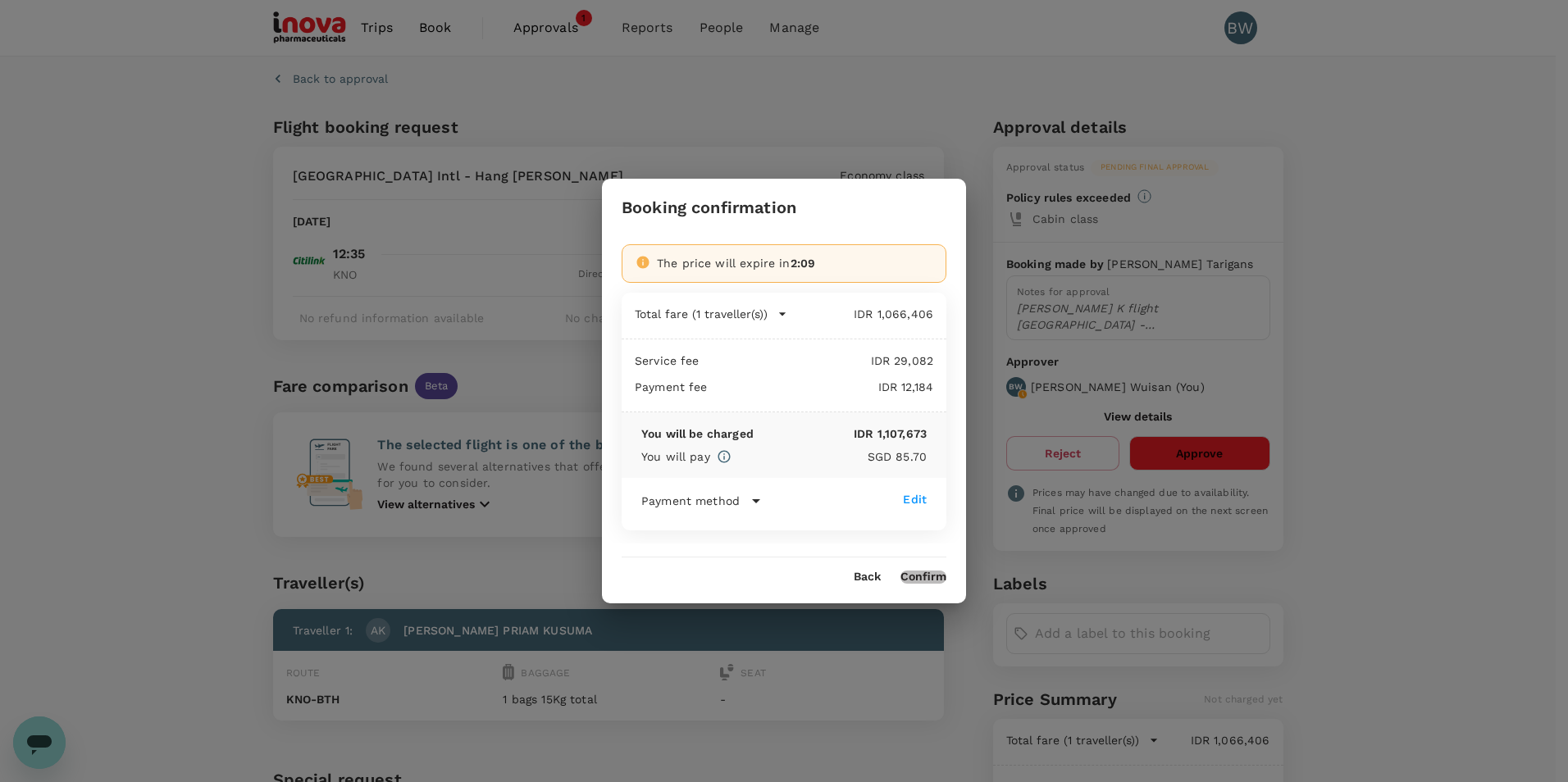
click at [920, 576] on button "Confirm" at bounding box center [923, 576] width 46 height 13
